Goal: Answer question/provide support

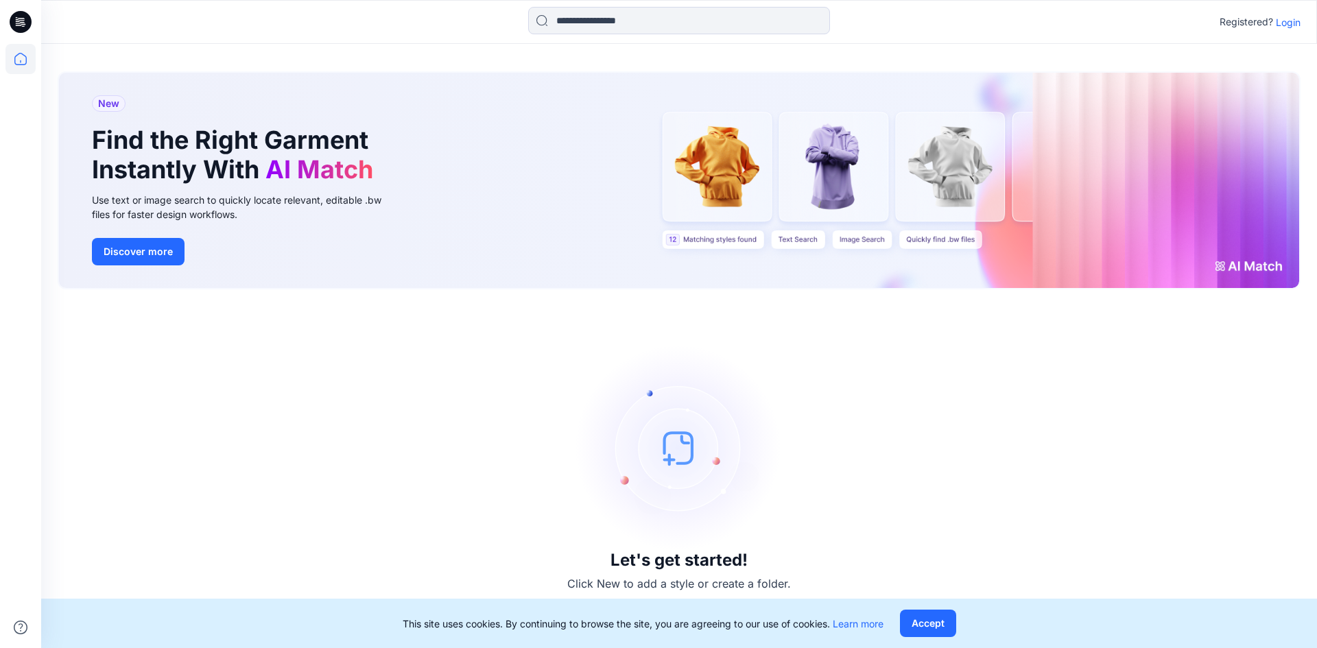
click at [25, 25] on icon at bounding box center [21, 22] width 22 height 22
click at [27, 21] on icon at bounding box center [21, 22] width 22 height 22
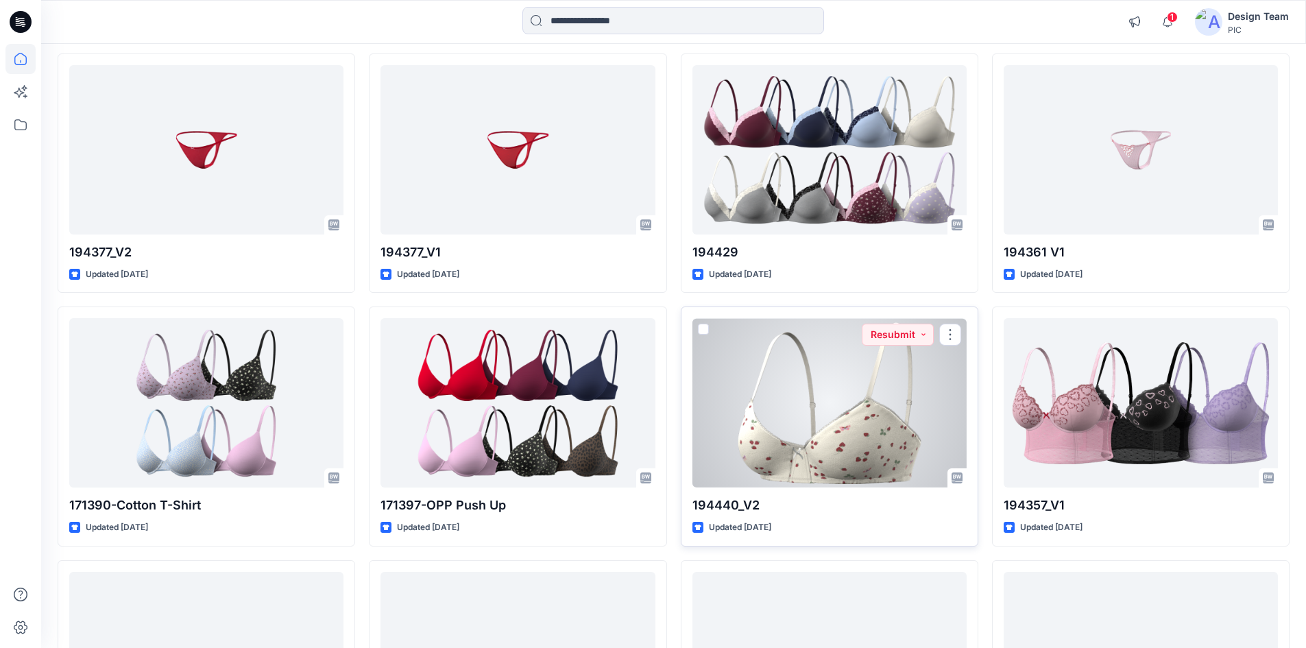
scroll to position [973, 0]
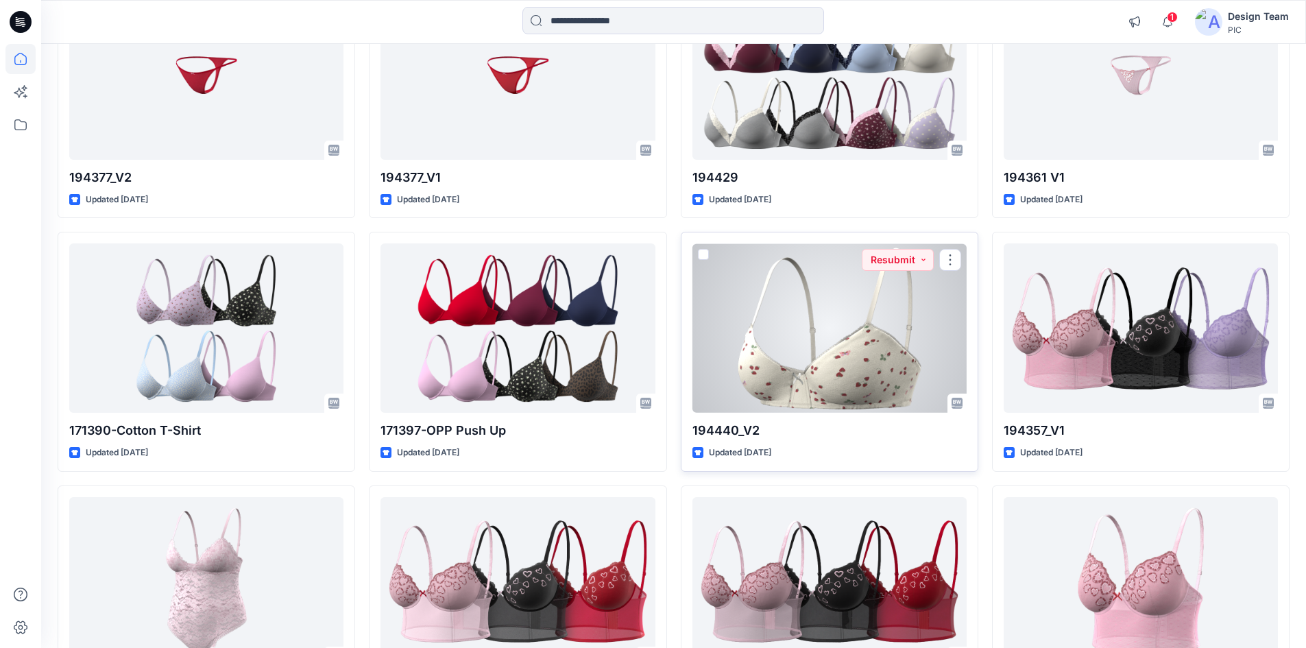
click at [809, 376] on div at bounding box center [830, 327] width 274 height 169
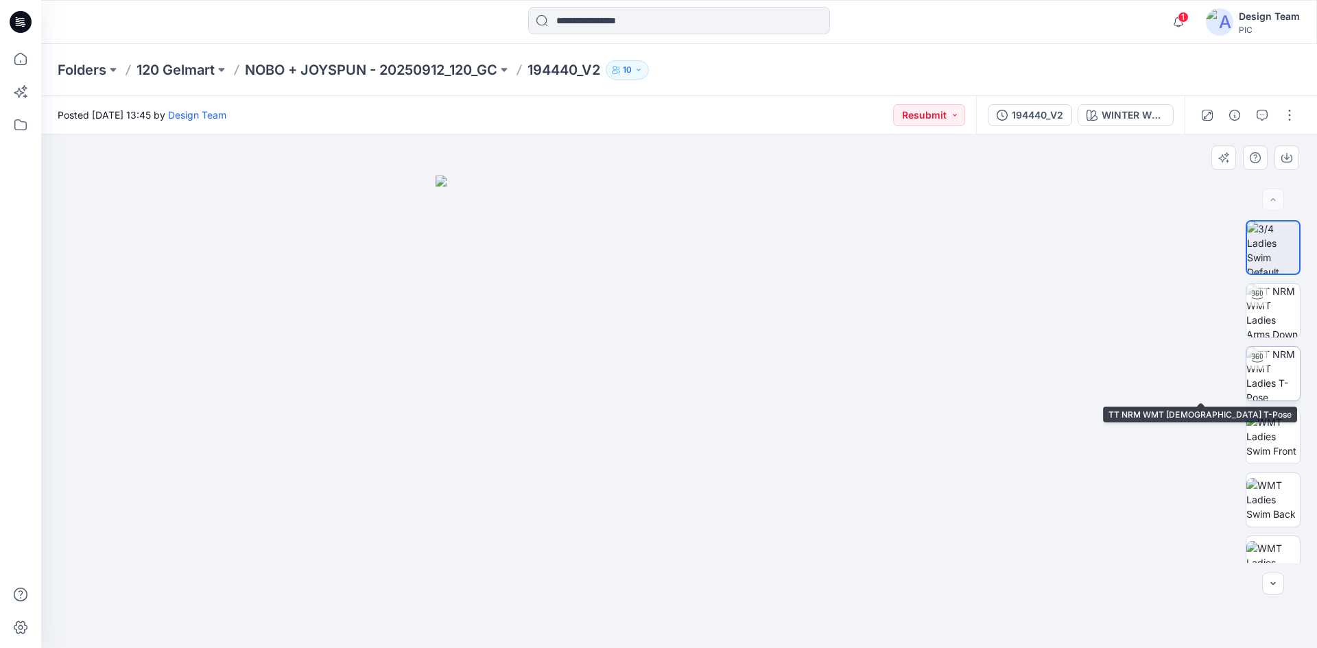
click at [1278, 373] on img at bounding box center [1272, 373] width 53 height 53
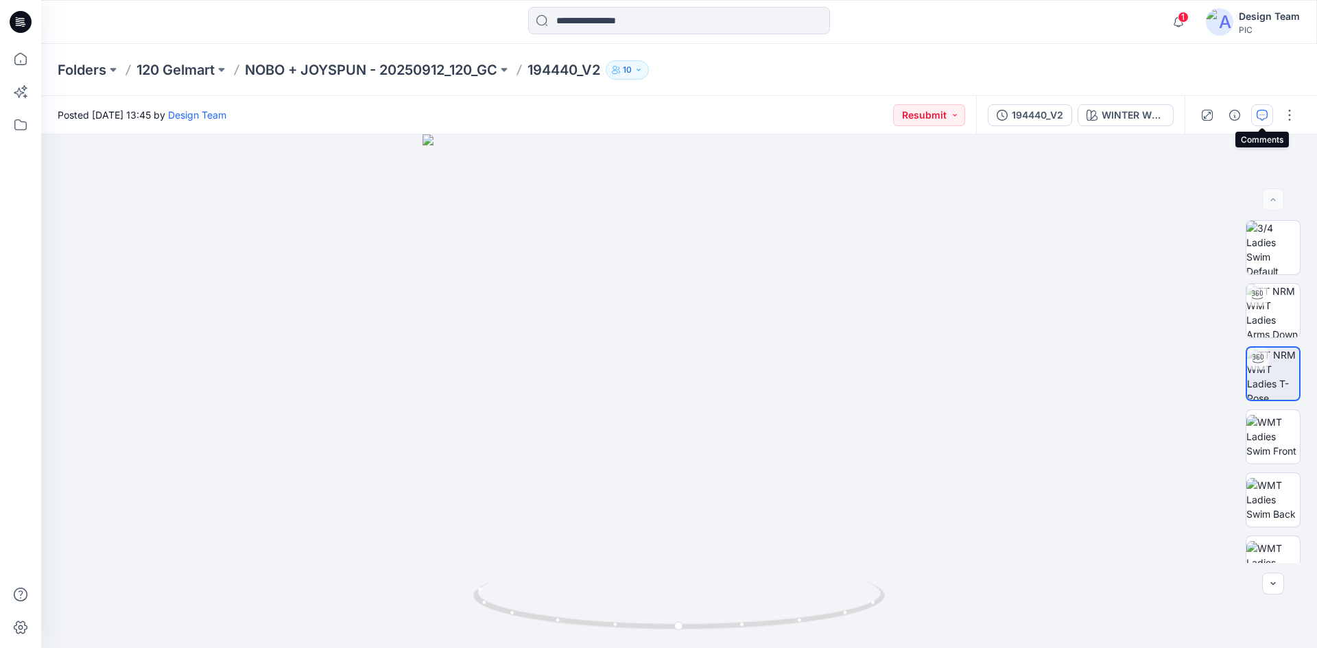
click at [1262, 111] on icon "button" at bounding box center [1261, 115] width 11 height 11
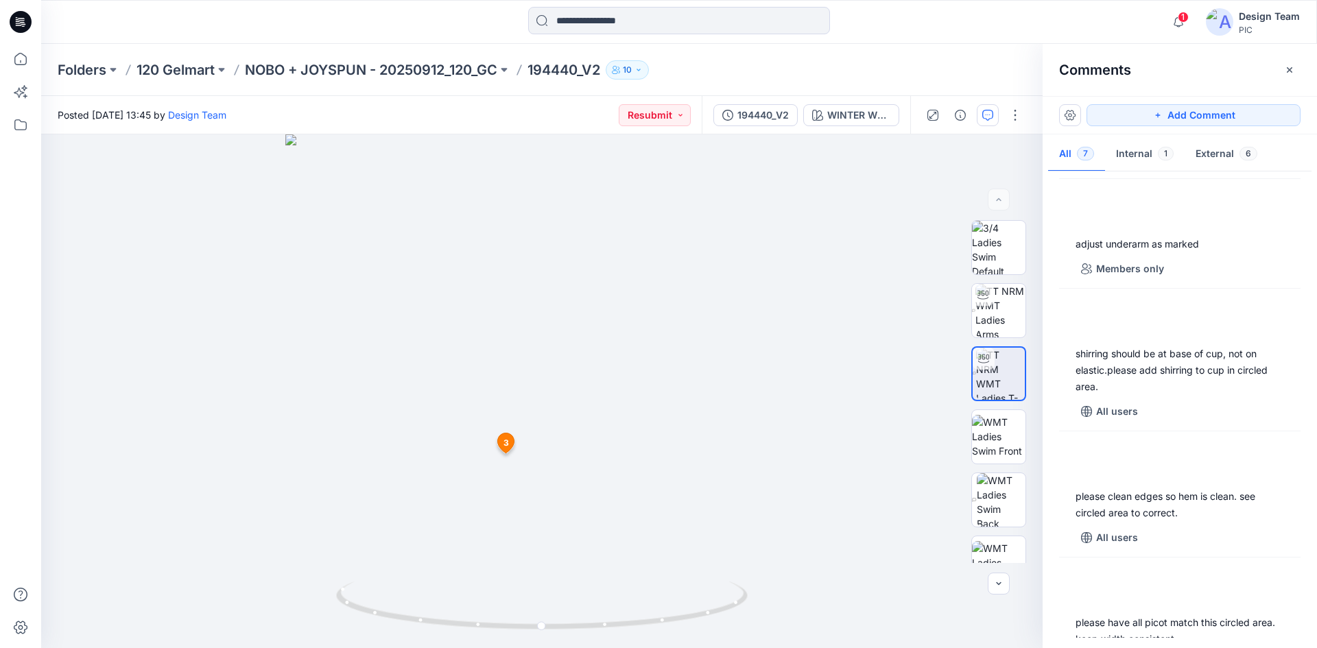
scroll to position [343, 0]
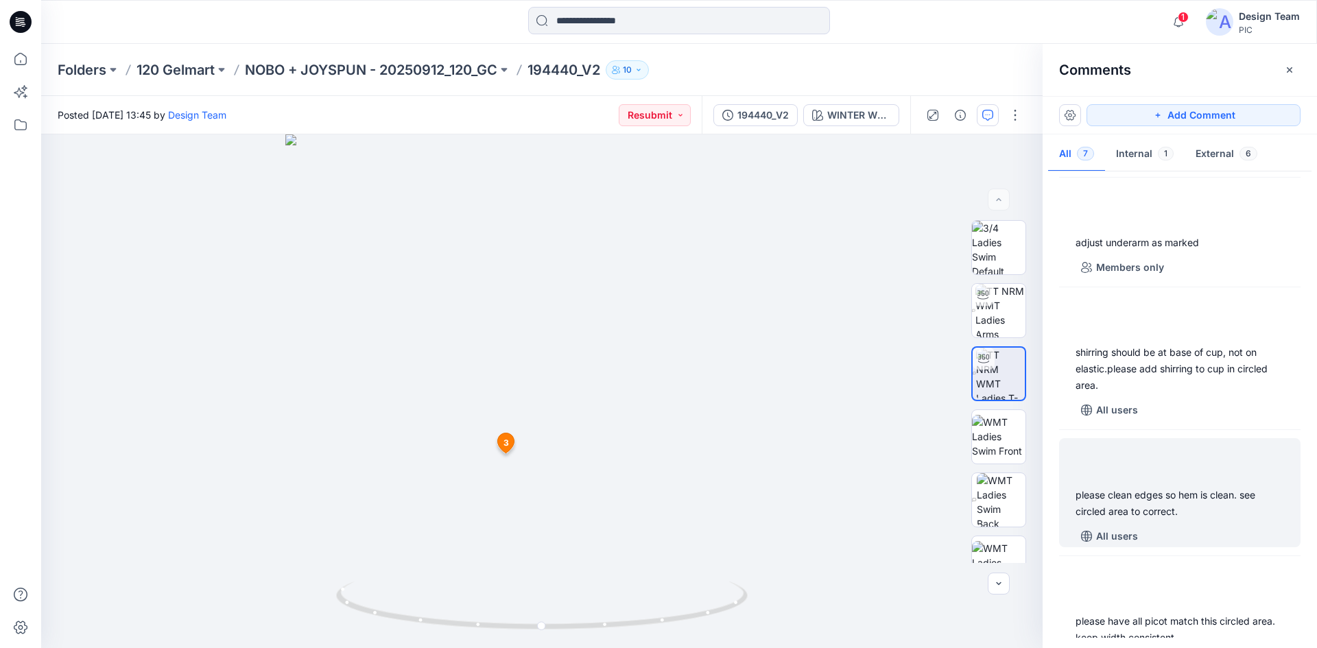
click at [1200, 495] on div "please clean edges so hem is clean. see circled area to correct." at bounding box center [1179, 503] width 208 height 33
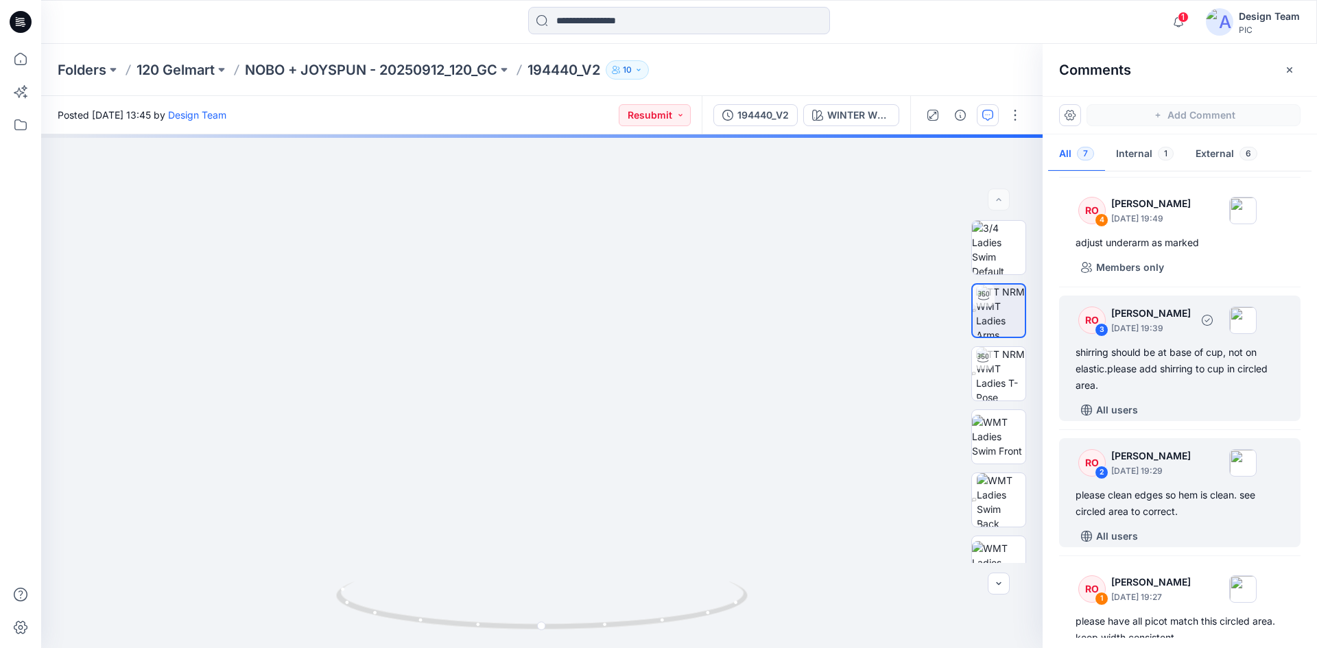
click at [1193, 340] on div "RO 3 [PERSON_NAME] [DATE] 19:39 shirring should be at base of cup, not on elast…" at bounding box center [1179, 358] width 241 height 125
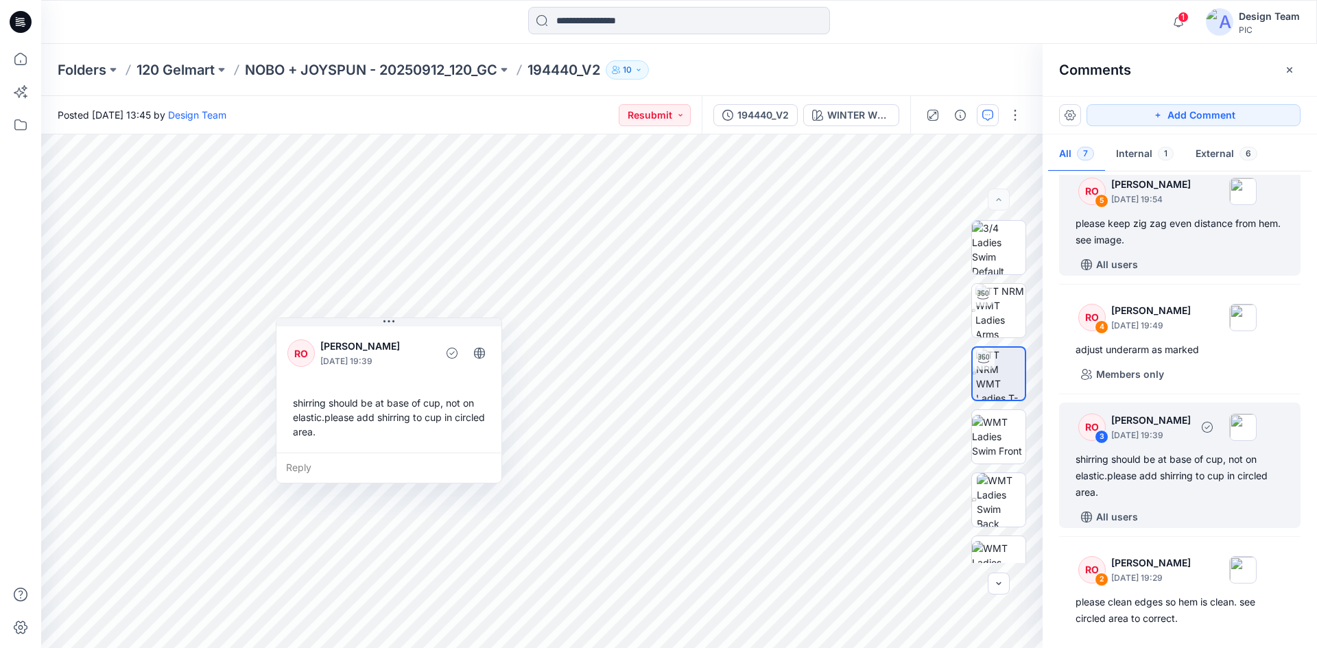
scroll to position [181, 0]
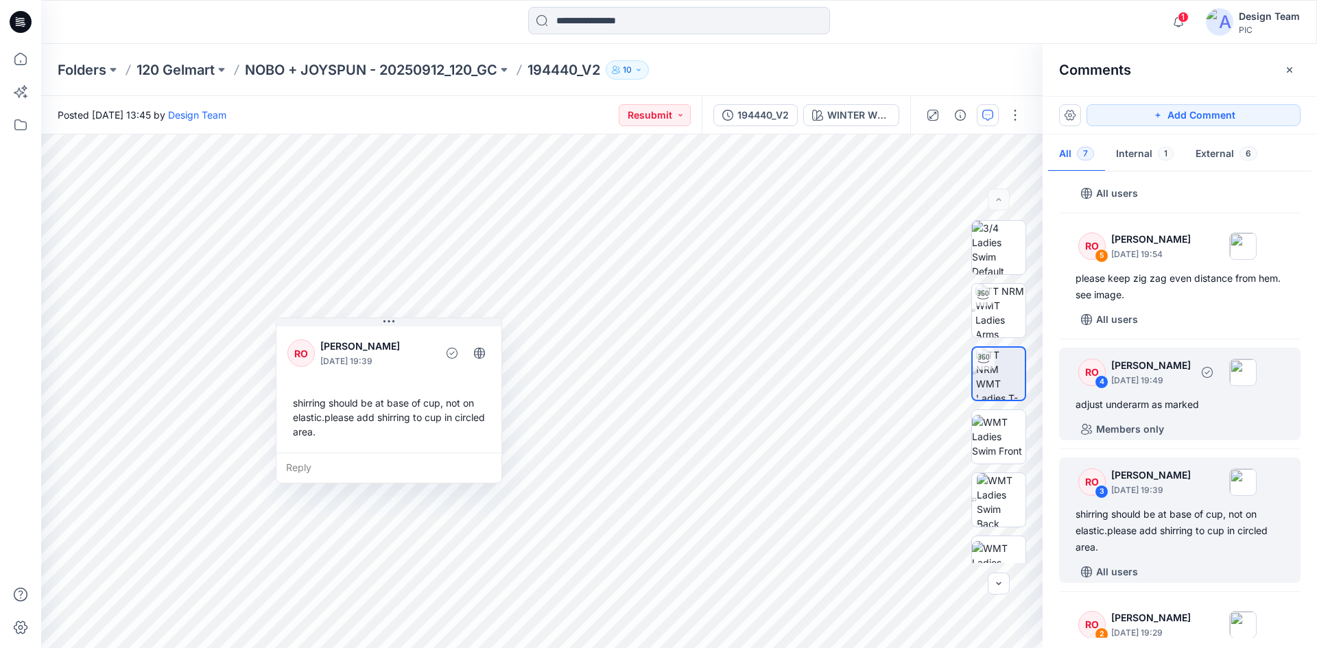
click at [1184, 408] on div "adjust underarm as marked" at bounding box center [1179, 404] width 208 height 16
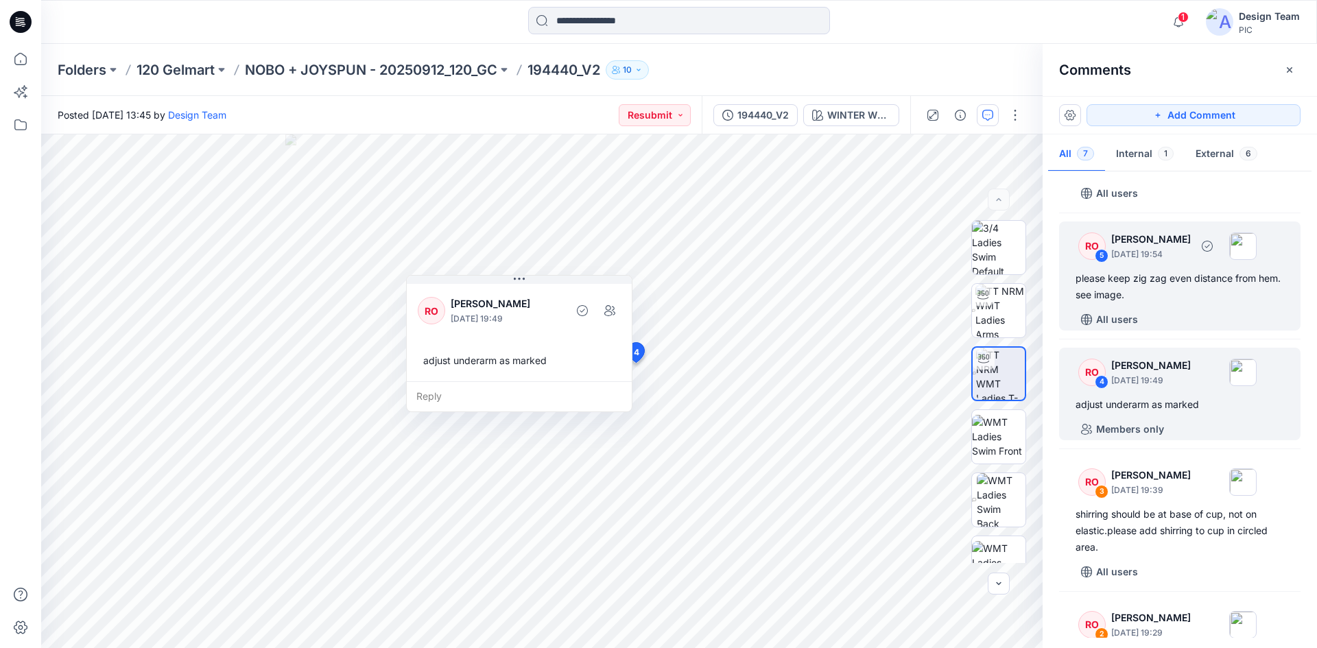
click at [1177, 305] on div "RO 5 [PERSON_NAME] [DATE] 19:54 please keep zig zag even distance from hem. see…" at bounding box center [1179, 276] width 241 height 109
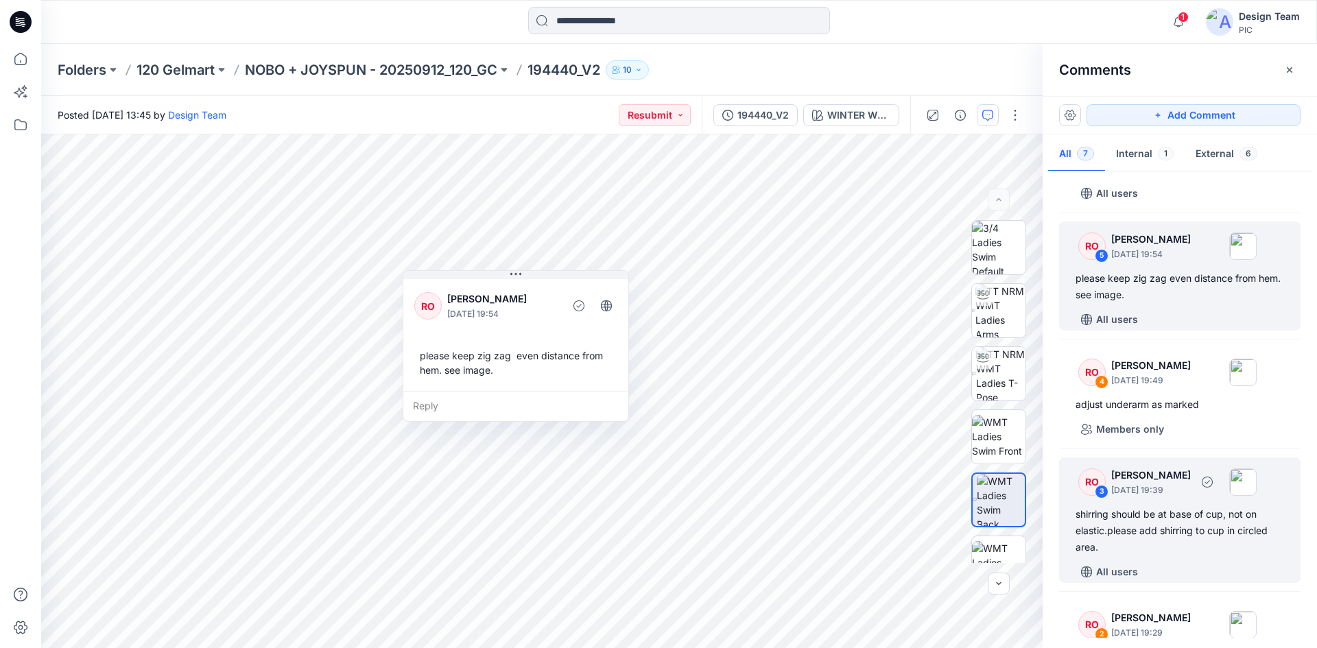
click at [1192, 536] on div "shirring should be at base of cup, not on elastic.please add shirring to cup in…" at bounding box center [1179, 530] width 208 height 49
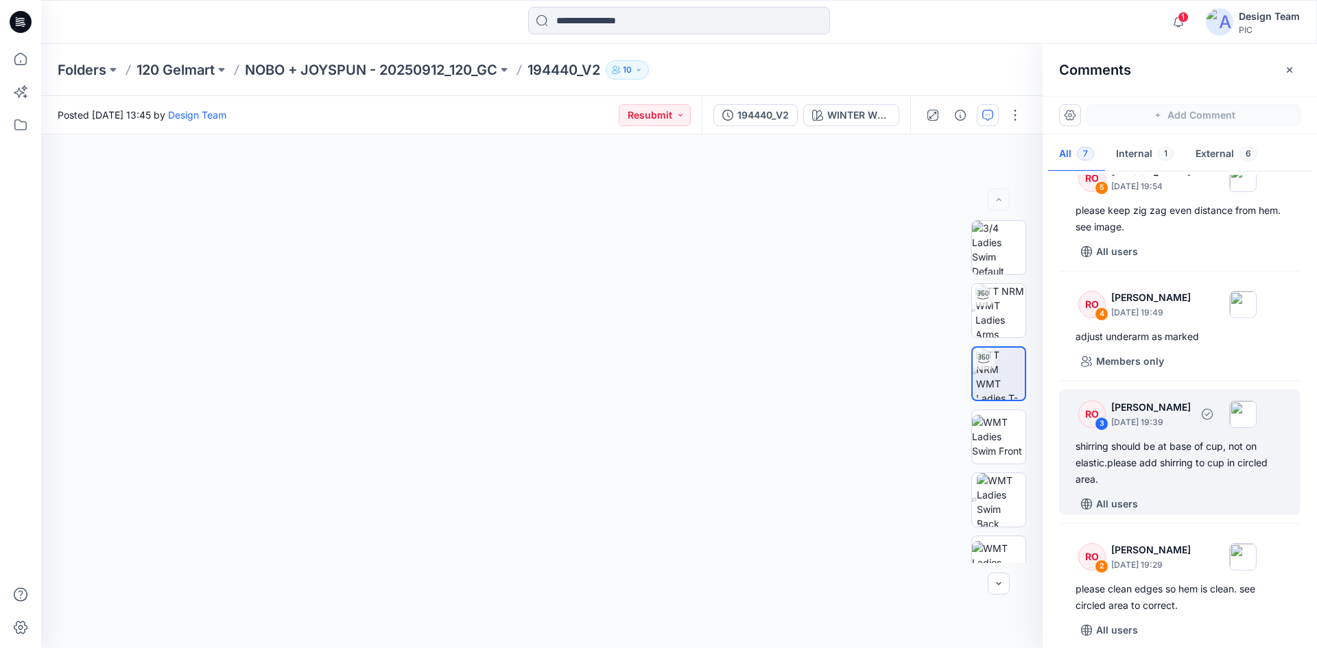
scroll to position [250, 0]
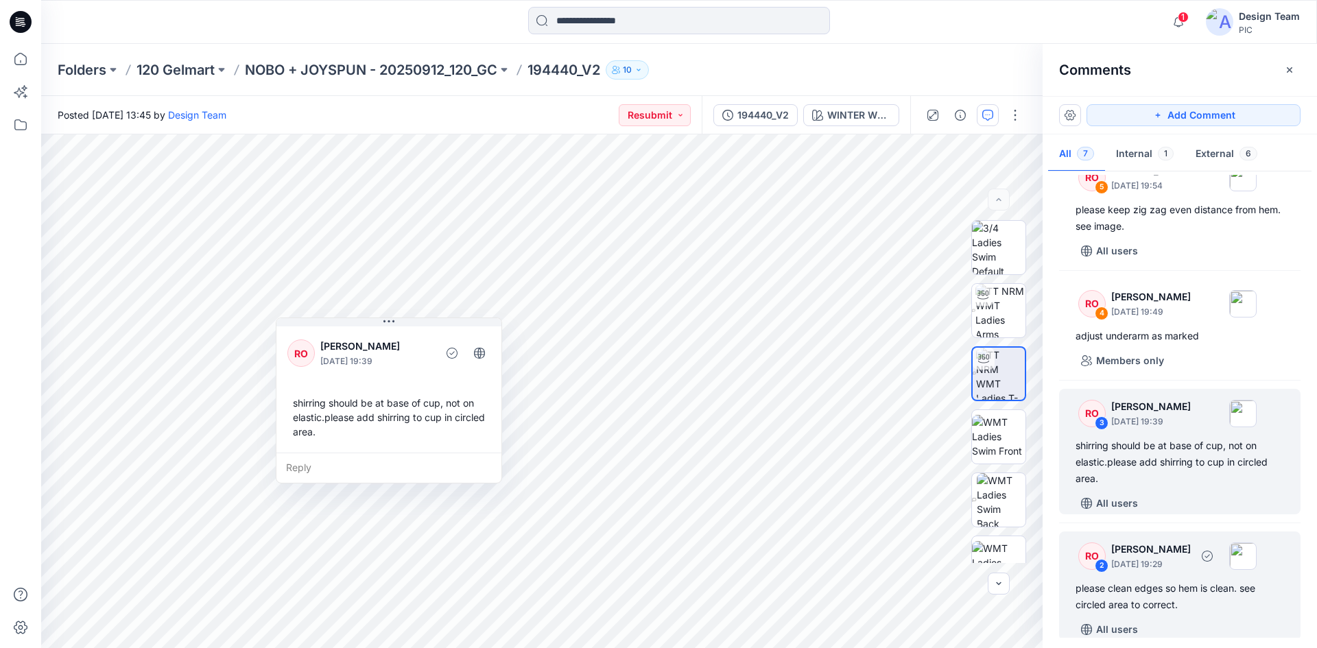
drag, startPoint x: 1161, startPoint y: 575, endPoint x: 1199, endPoint y: 594, distance: 42.9
click at [1199, 594] on div "please clean edges so hem is clean. see circled area to correct." at bounding box center [1179, 596] width 208 height 33
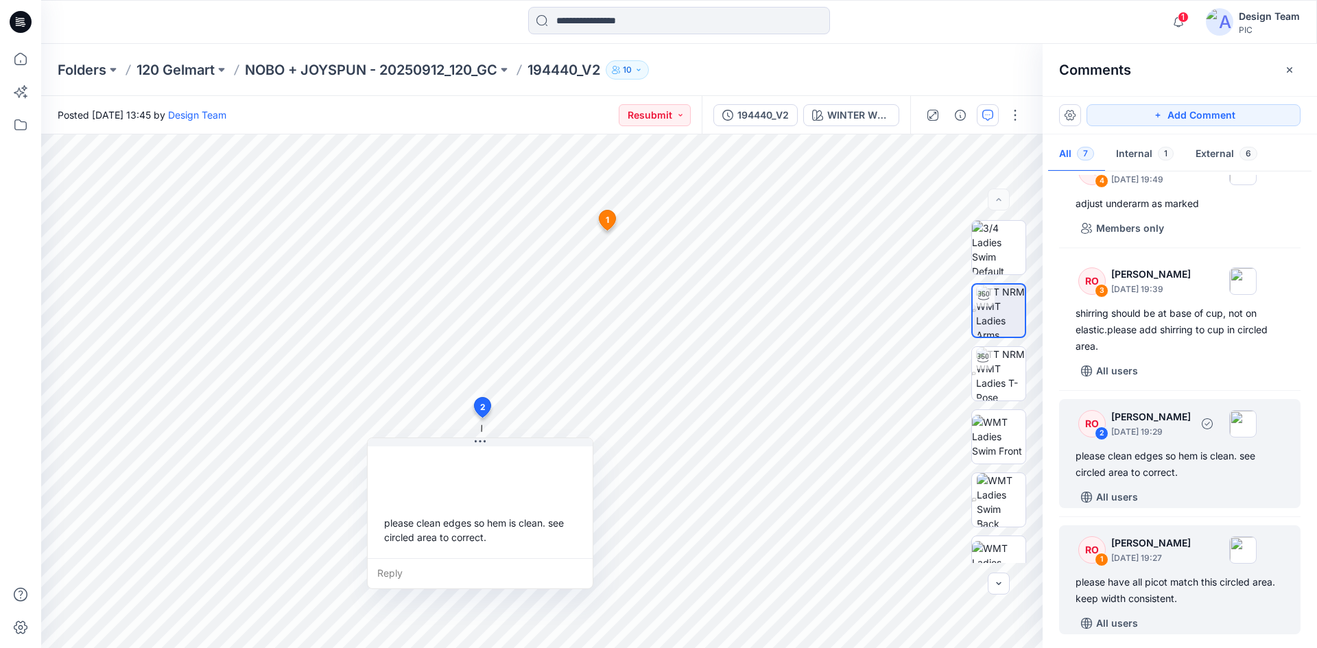
scroll to position [387, 0]
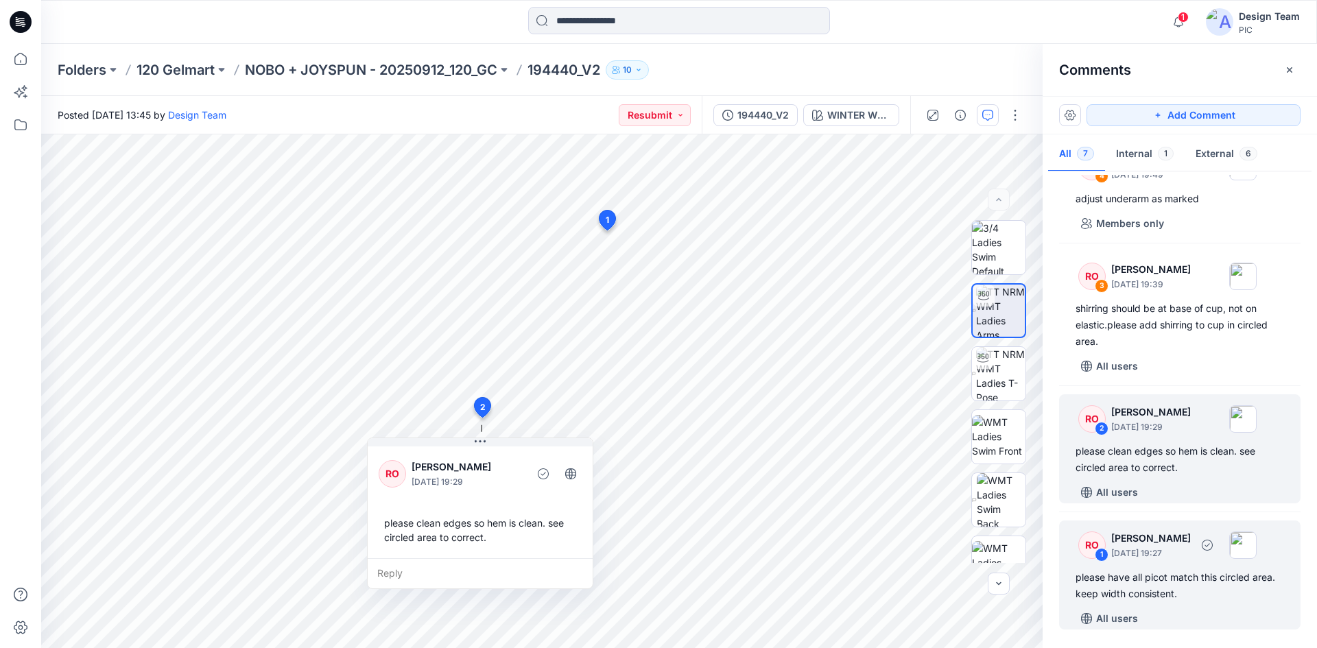
click at [1176, 582] on div "please have all picot match this circled area. keep width consistent." at bounding box center [1179, 585] width 208 height 33
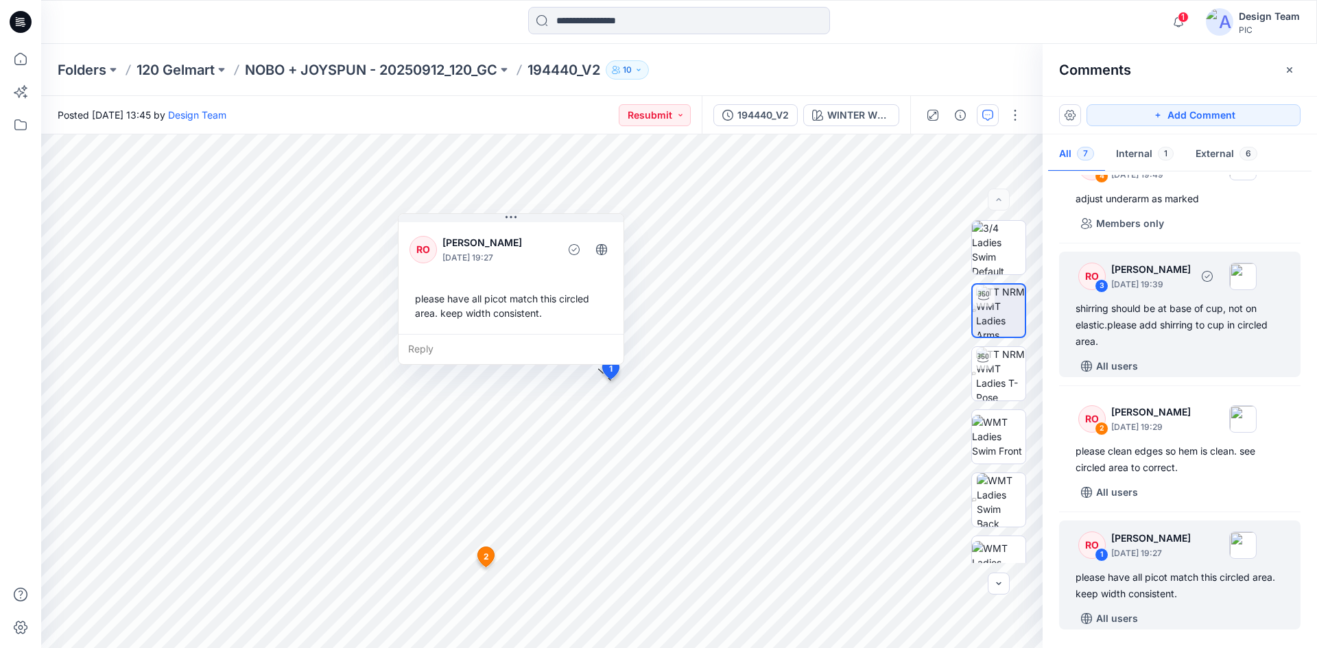
click at [1177, 323] on div "shirring should be at base of cup, not on elastic.please add shirring to cup in…" at bounding box center [1179, 324] width 208 height 49
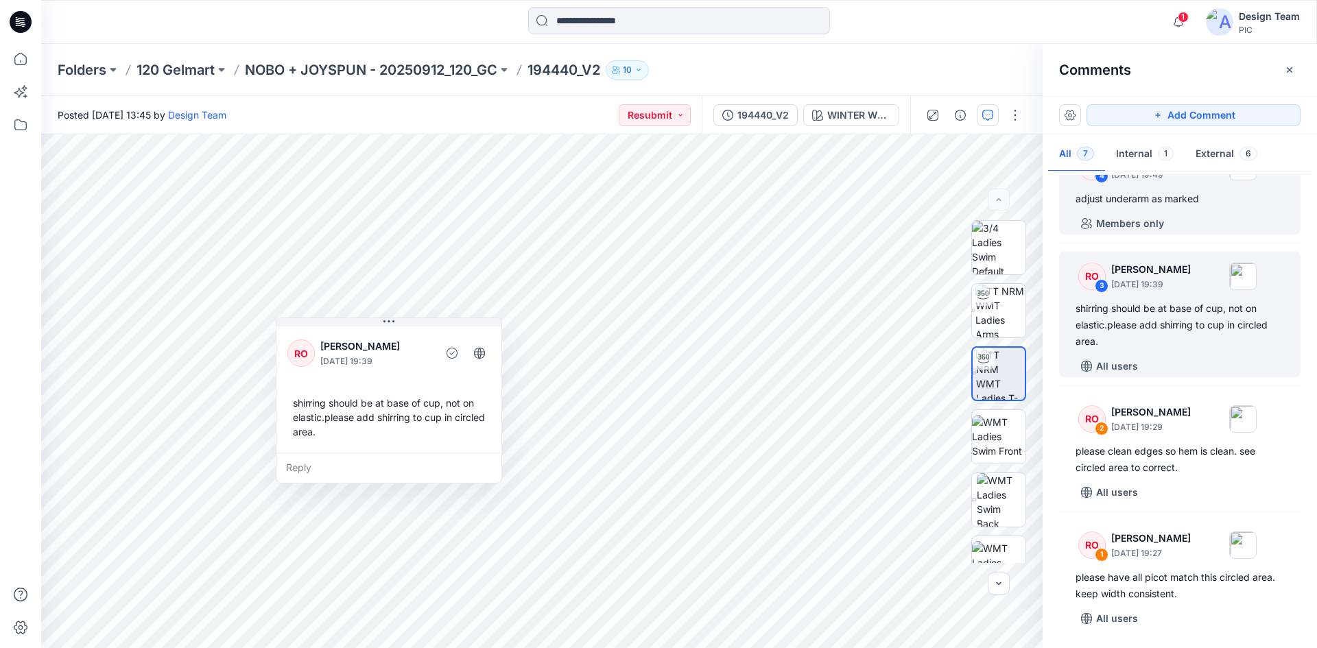
click at [1153, 196] on div "adjust underarm as marked" at bounding box center [1179, 199] width 208 height 16
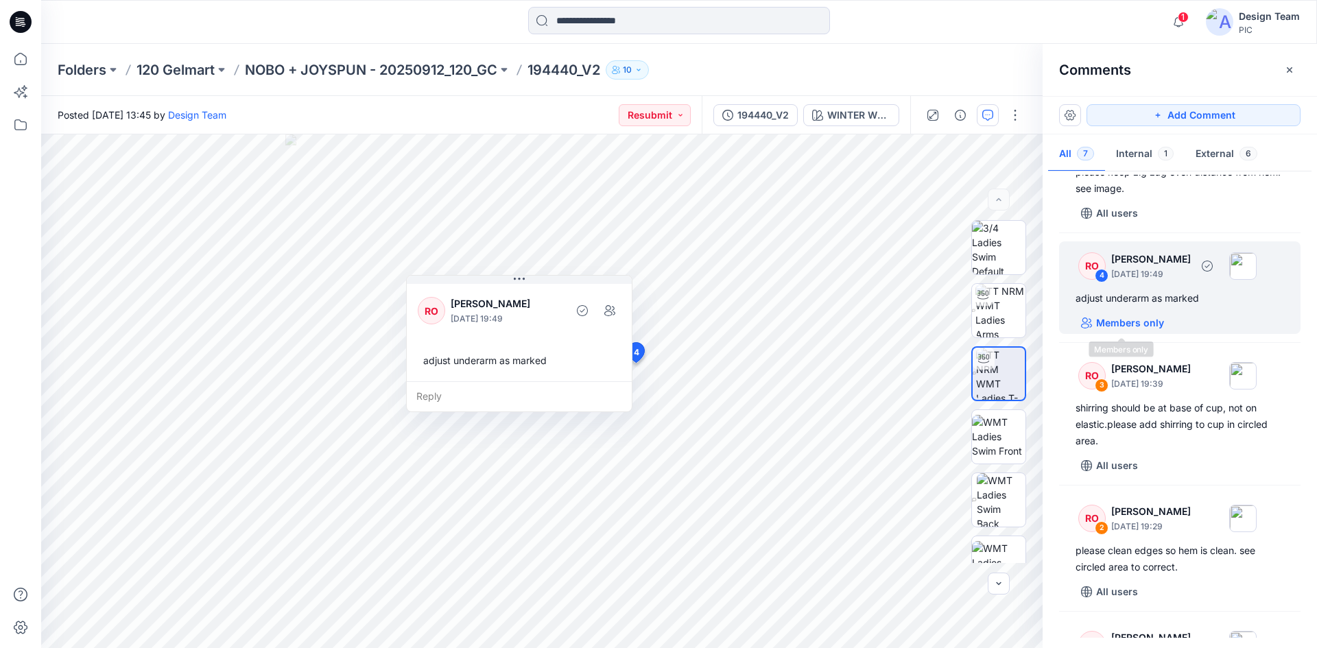
scroll to position [285, 0]
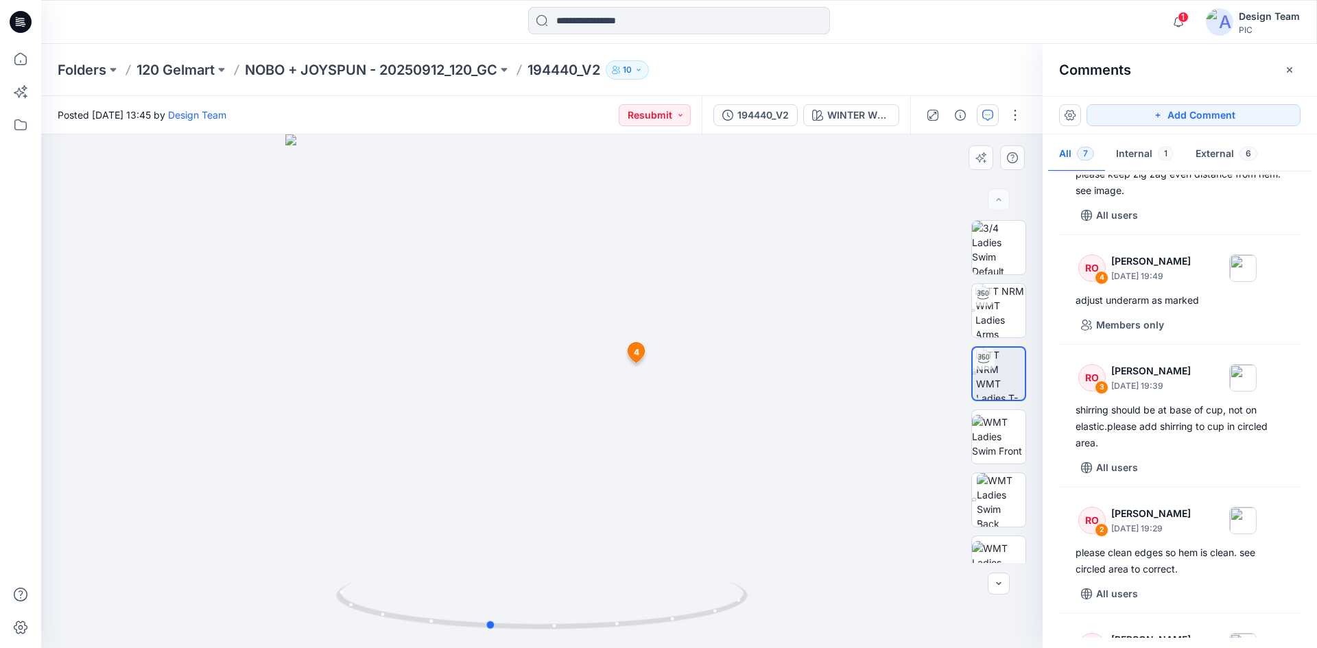
drag, startPoint x: 850, startPoint y: 430, endPoint x: 734, endPoint y: 473, distance: 123.7
click at [734, 473] on div at bounding box center [541, 391] width 1001 height 514
drag, startPoint x: 750, startPoint y: 478, endPoint x: 790, endPoint y: 482, distance: 40.7
click at [790, 482] on div at bounding box center [541, 391] width 1001 height 514
drag, startPoint x: 740, startPoint y: 464, endPoint x: 672, endPoint y: 418, distance: 81.6
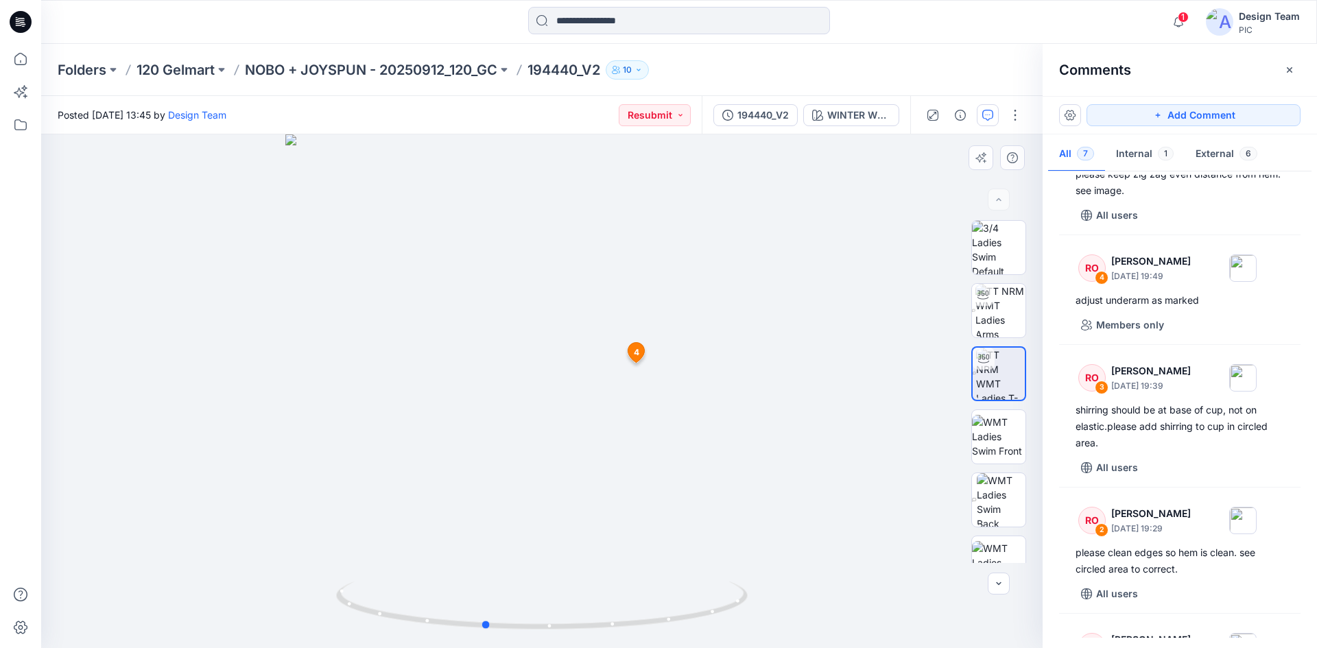
click at [757, 465] on div at bounding box center [541, 391] width 1001 height 514
click at [638, 353] on span "4" at bounding box center [636, 352] width 5 height 12
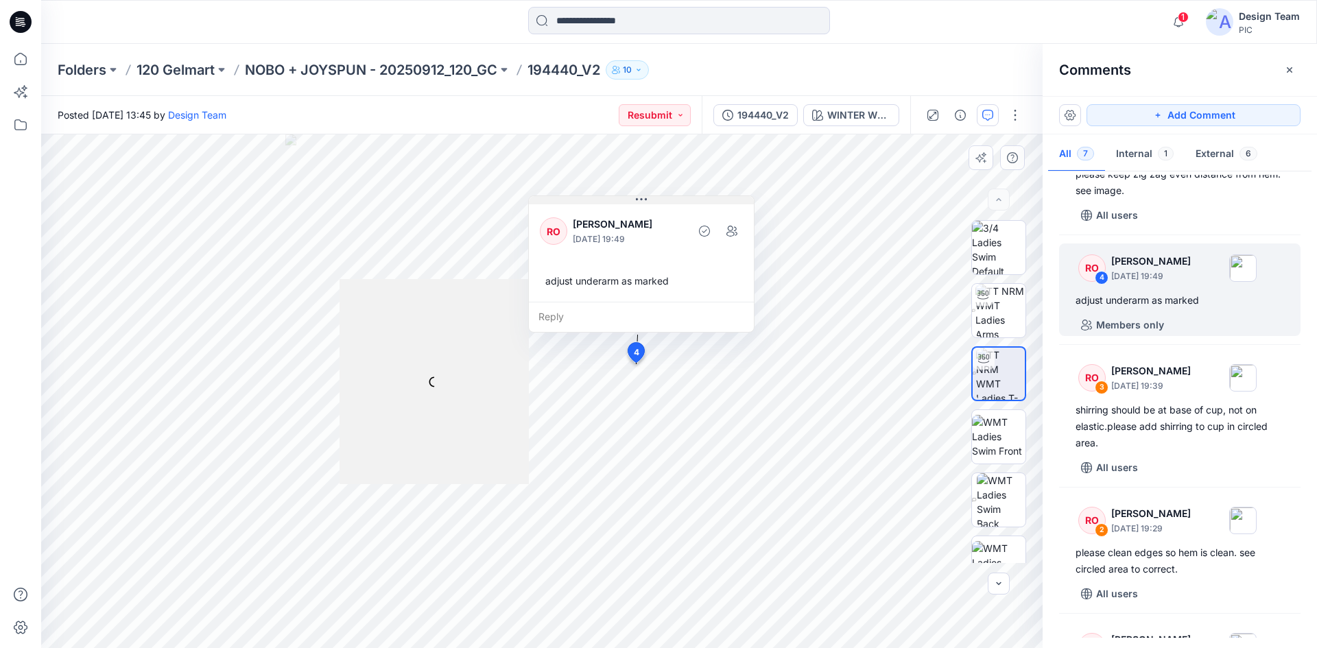
drag, startPoint x: 569, startPoint y: 282, endPoint x: 742, endPoint y: 189, distance: 196.4
click at [742, 196] on button at bounding box center [641, 200] width 225 height 8
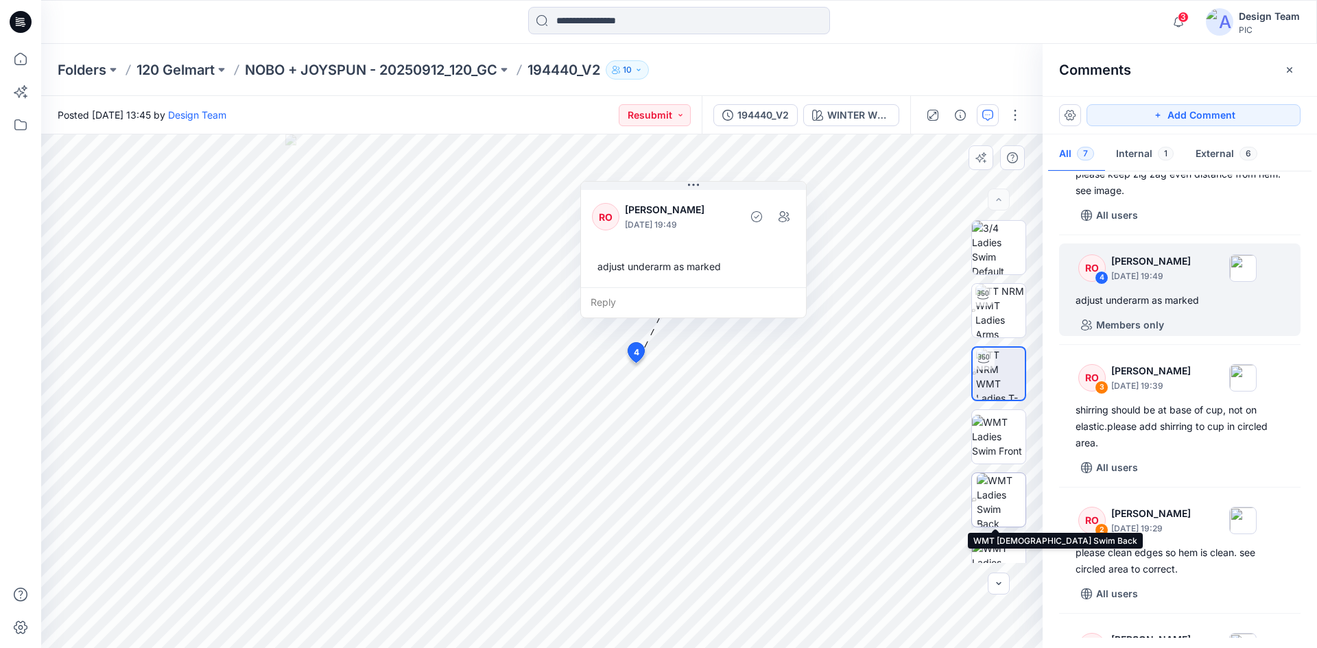
click at [992, 492] on img at bounding box center [1001, 499] width 49 height 53
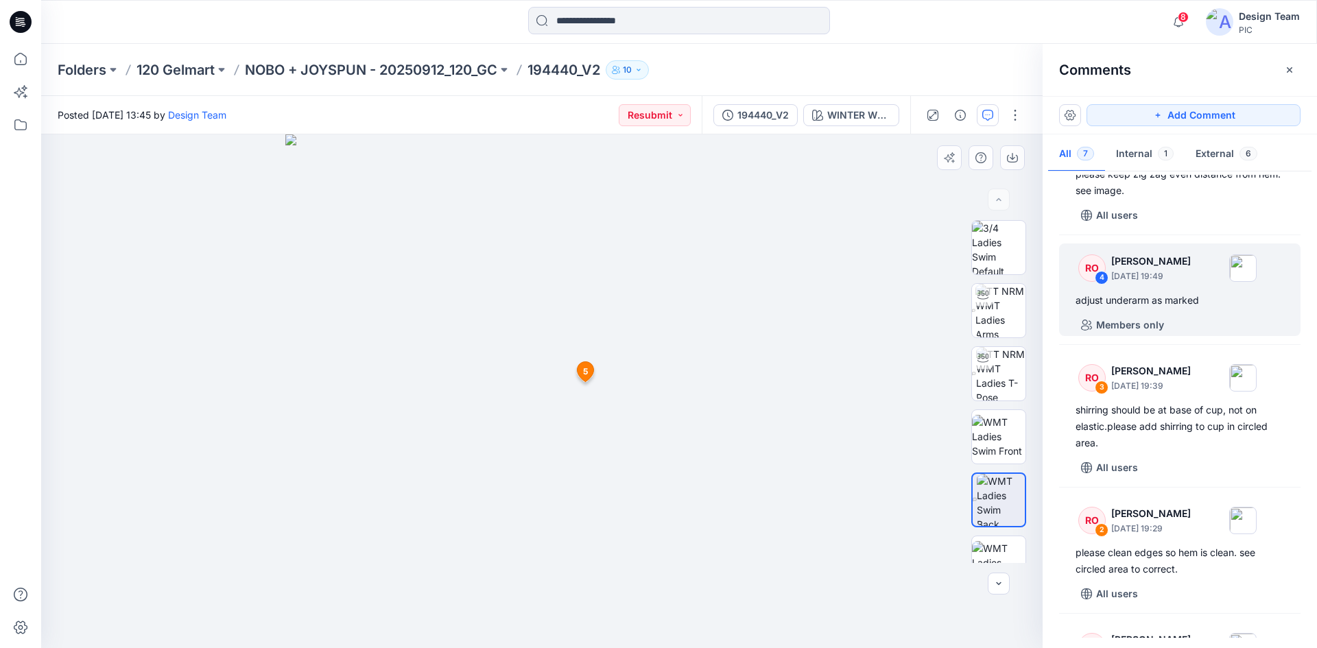
click at [518, 455] on img at bounding box center [542, 391] width 514 height 514
click at [451, 471] on img at bounding box center [542, 391] width 514 height 514
click at [396, 390] on img at bounding box center [542, 391] width 514 height 514
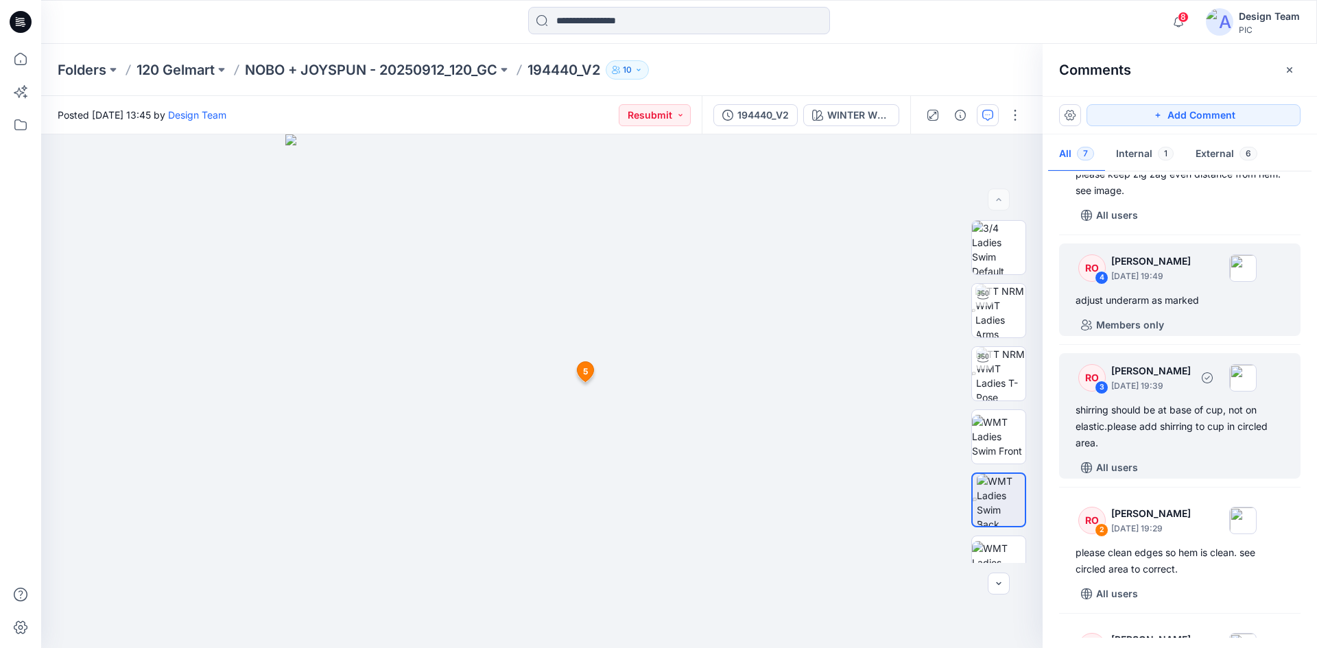
click at [1163, 398] on div "RO 3 [PERSON_NAME] [DATE] 19:39 shirring should be at base of cup, not on elast…" at bounding box center [1179, 415] width 241 height 125
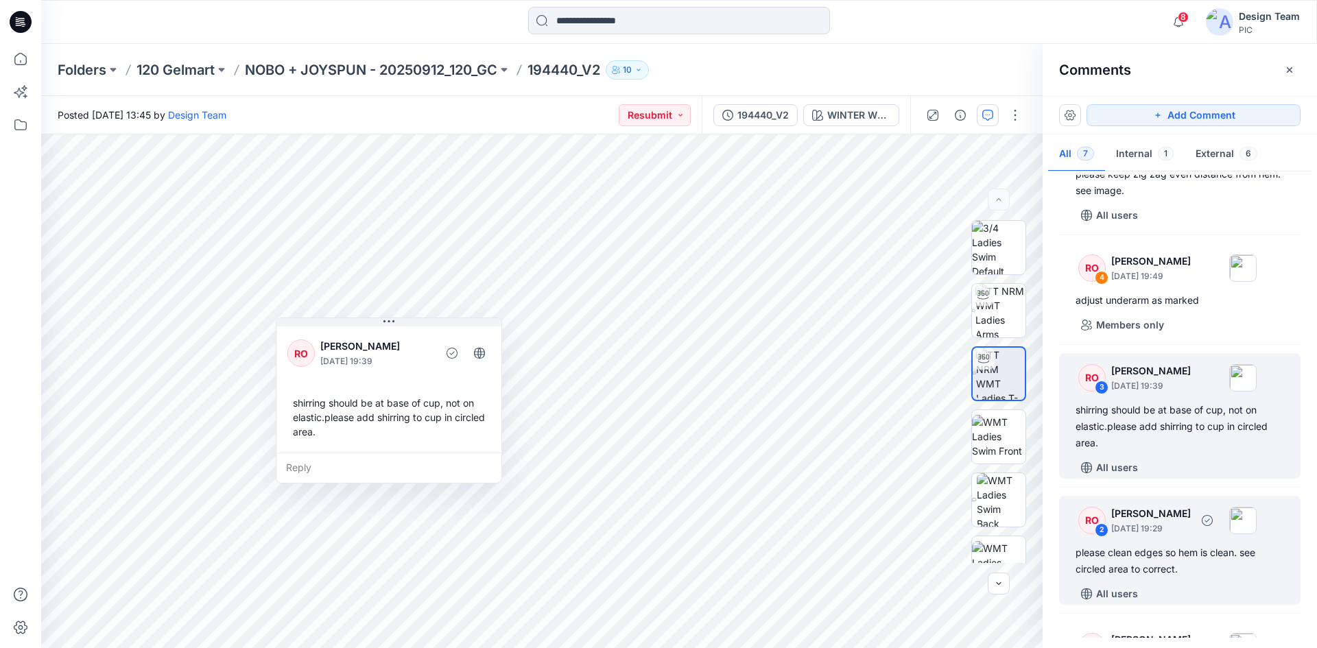
click at [1160, 577] on div "RO 2 [PERSON_NAME] [DATE] 19:29 please clean edges so hem is clean. see circled…" at bounding box center [1179, 550] width 241 height 109
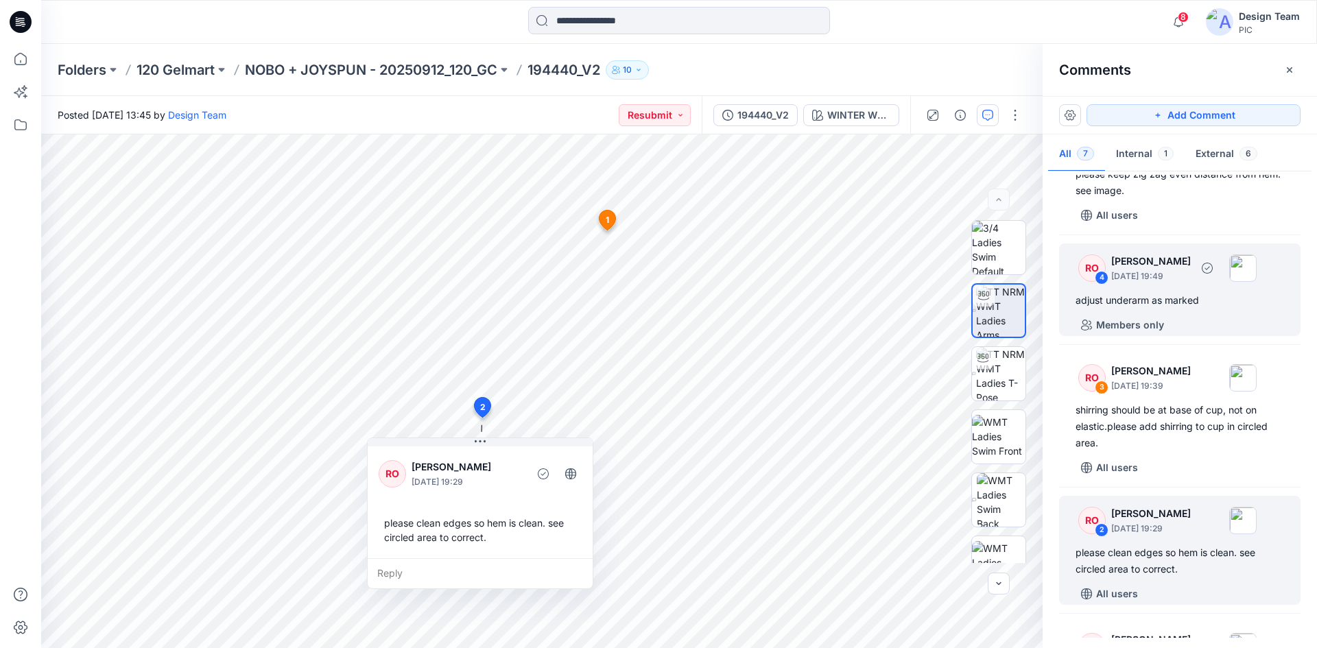
click at [1133, 291] on div "RO 4 [PERSON_NAME] [DATE] 19:49 adjust underarm as marked Members only" at bounding box center [1179, 289] width 241 height 93
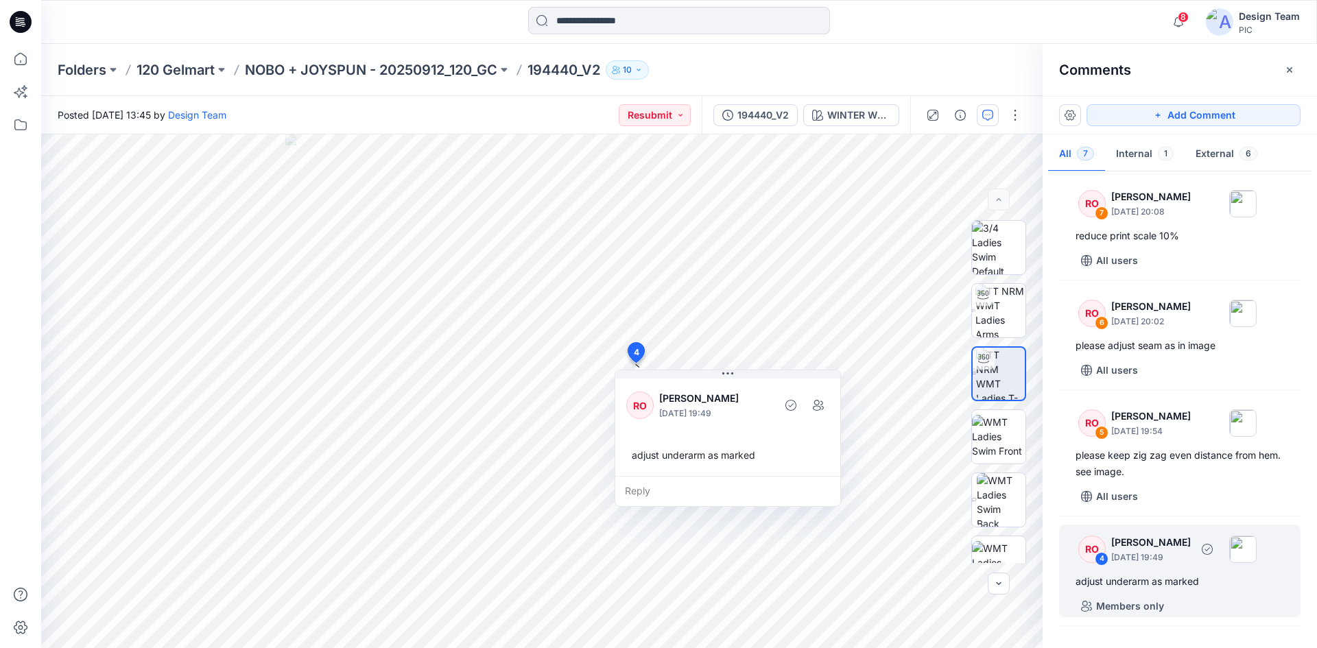
scroll to position [0, 0]
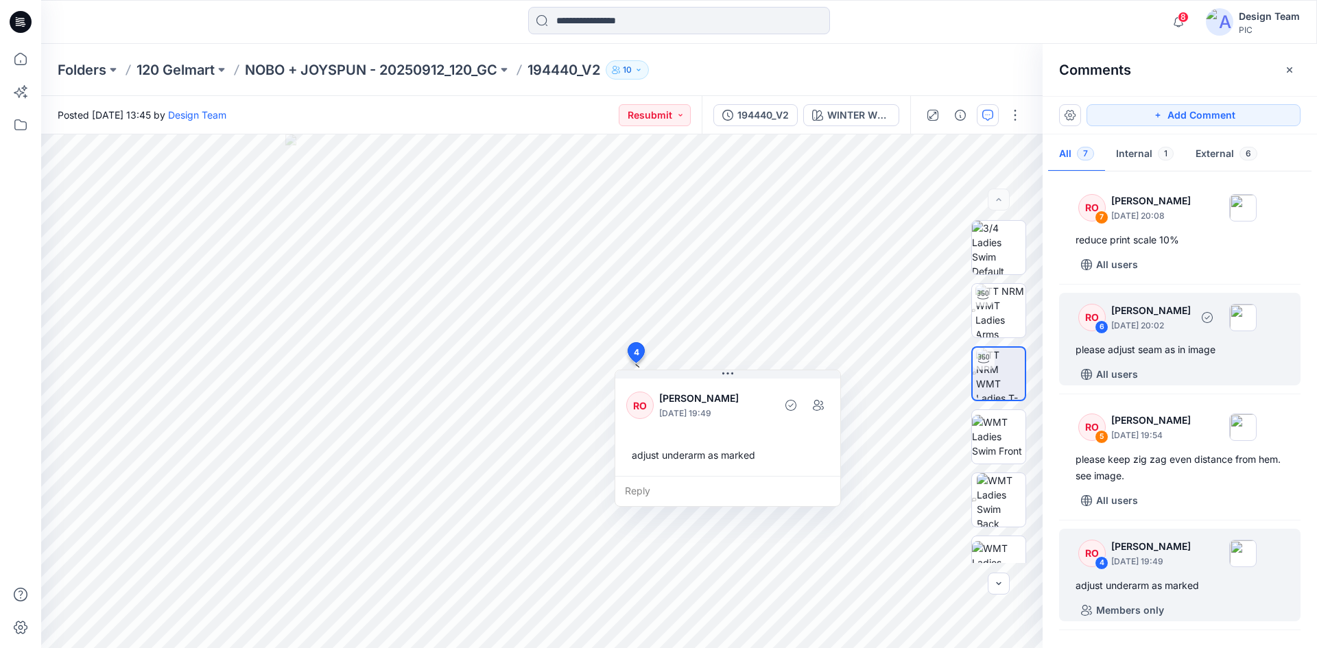
click at [1182, 339] on div "RO 6 [PERSON_NAME] [DATE] 20:02 please adjust seam as in image All users" at bounding box center [1179, 339] width 241 height 93
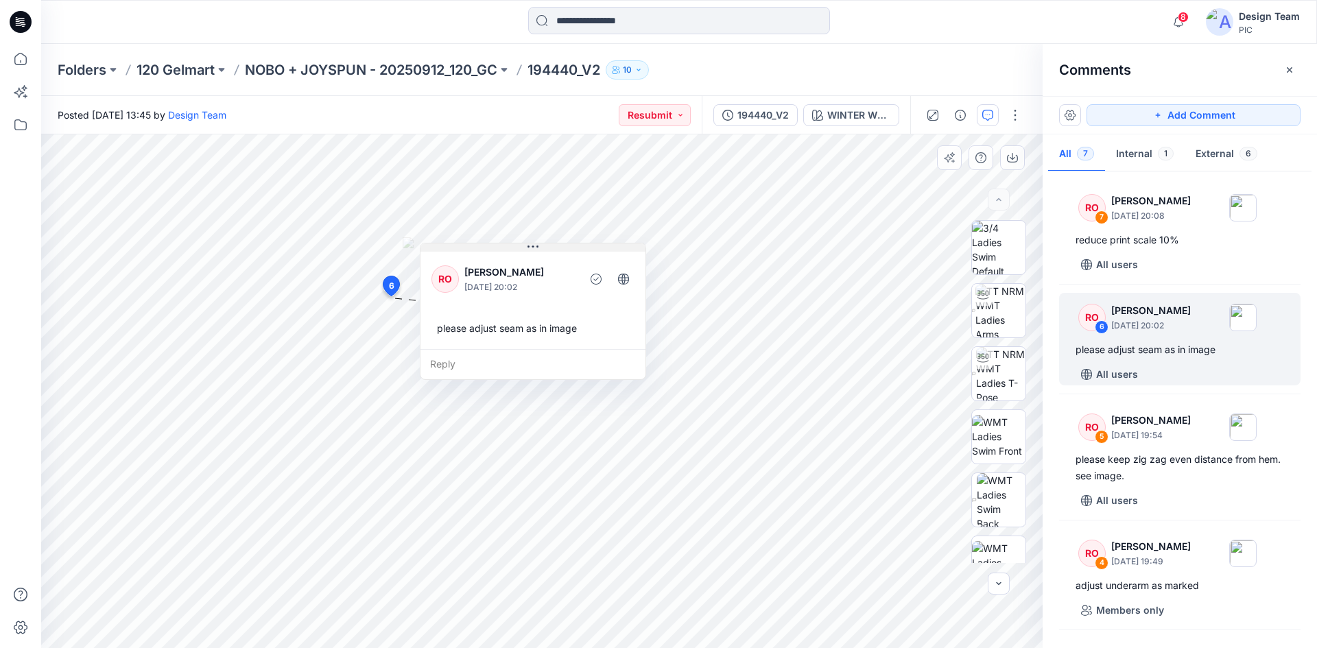
drag, startPoint x: 486, startPoint y: 309, endPoint x: 536, endPoint y: 248, distance: 78.4
click at [536, 248] on icon at bounding box center [532, 246] width 11 height 11
